Goal: Task Accomplishment & Management: Manage account settings

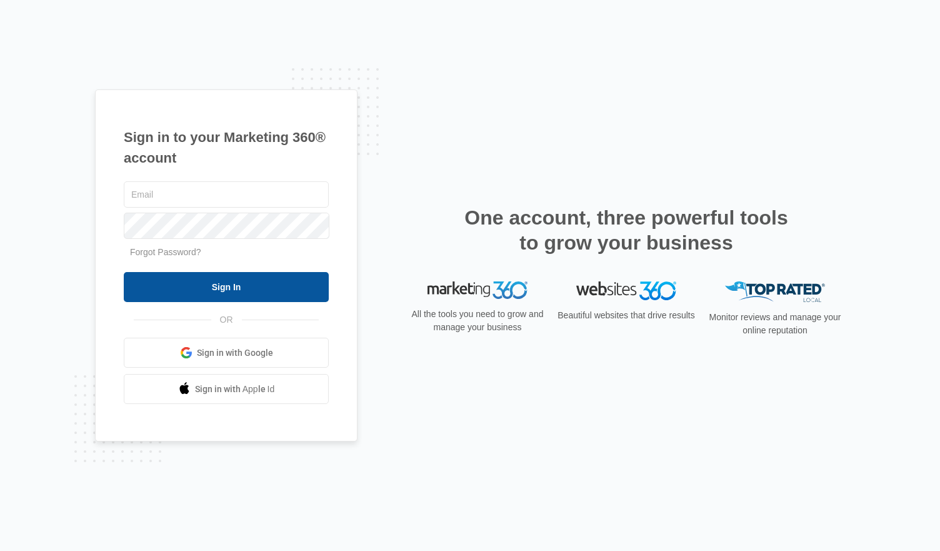
type input "[PERSON_NAME][EMAIL_ADDRESS][DOMAIN_NAME]"
click at [253, 293] on input "Sign In" at bounding box center [226, 287] width 205 height 30
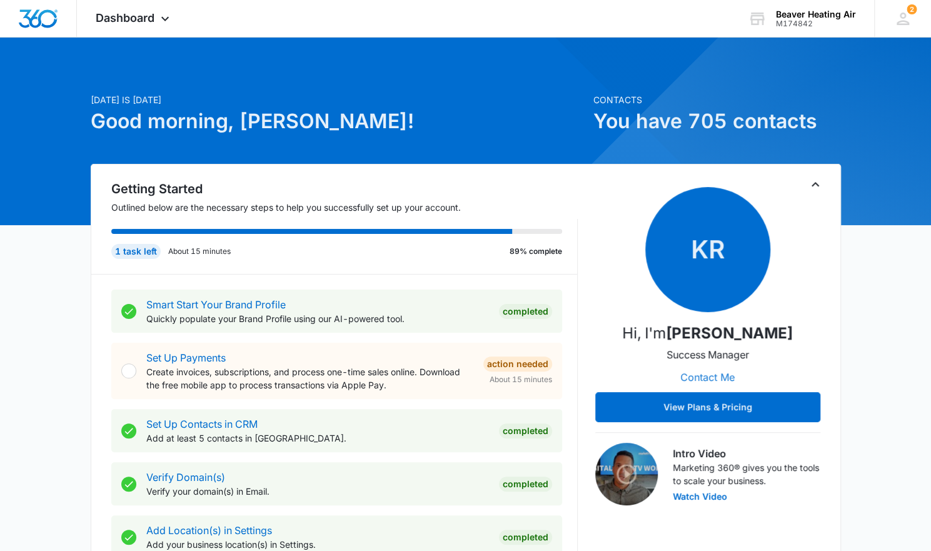
click at [719, 377] on button "Contact Me" at bounding box center [707, 377] width 79 height 30
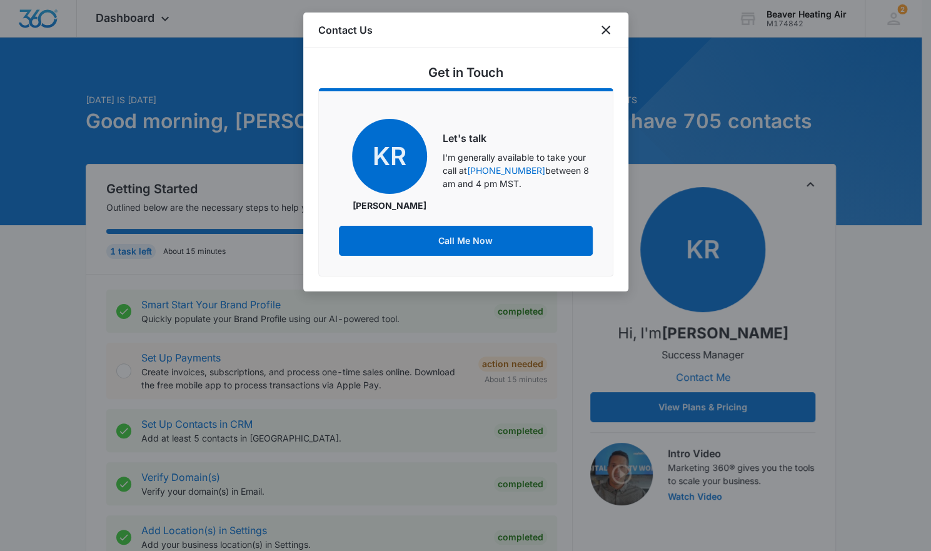
click at [855, 179] on div at bounding box center [465, 275] width 931 height 551
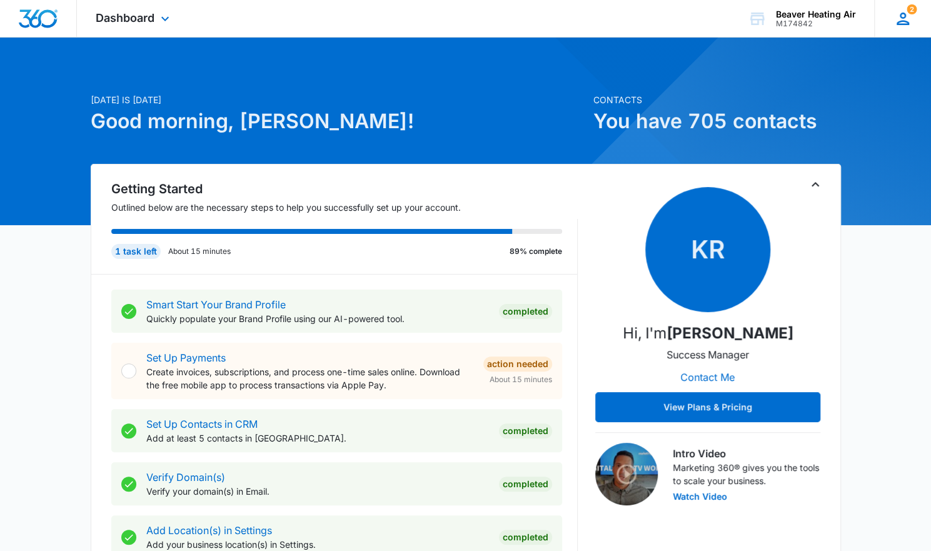
click at [900, 16] on icon at bounding box center [902, 19] width 13 height 13
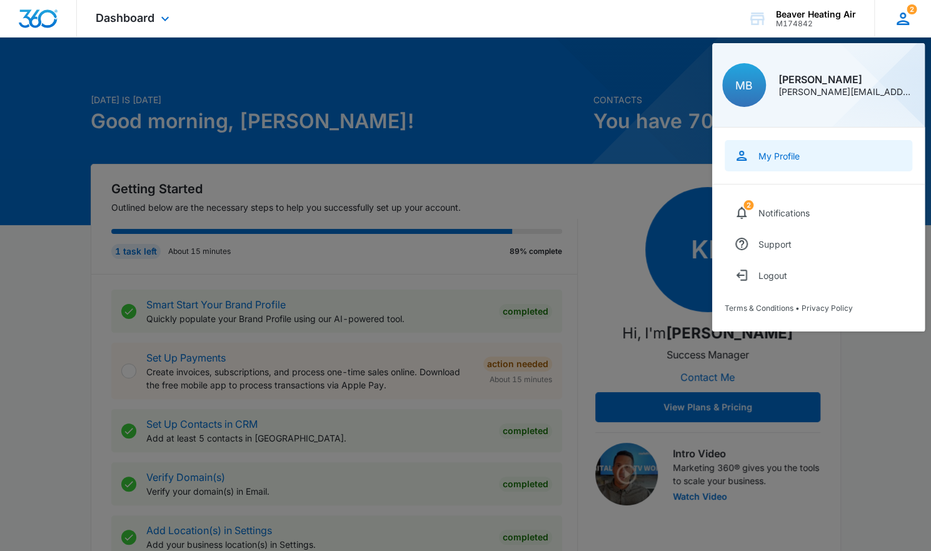
click at [769, 151] on div "My Profile" at bounding box center [778, 156] width 41 height 11
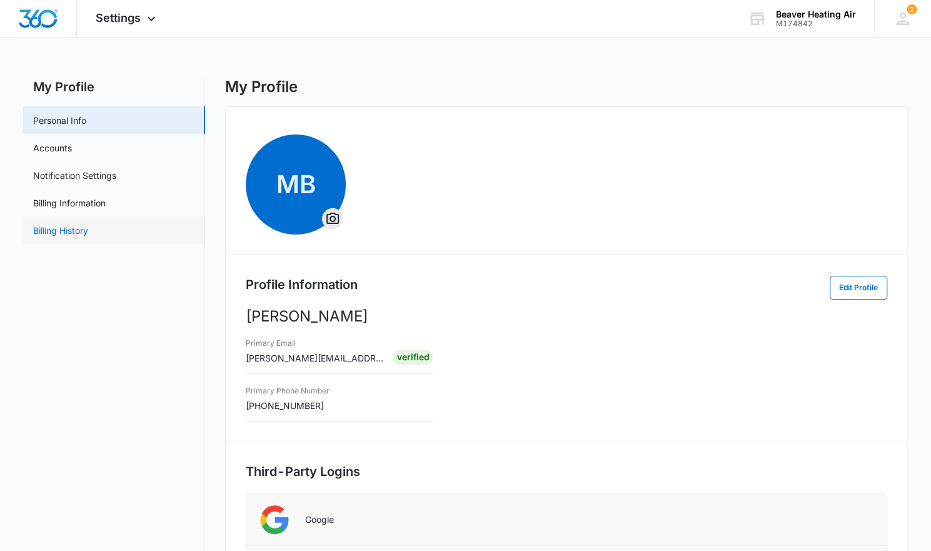
click at [54, 227] on link "Billing History" at bounding box center [60, 230] width 55 height 13
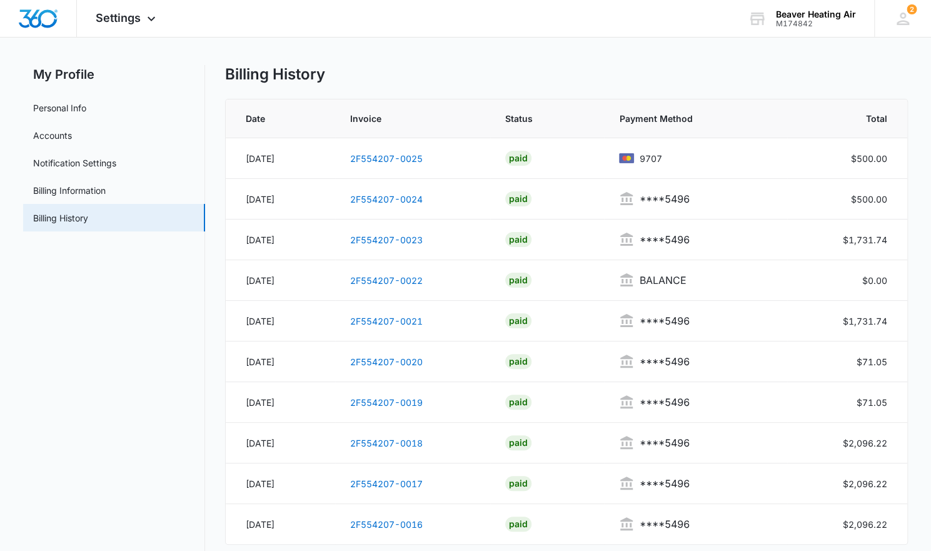
scroll to position [17, 0]
